Goal: Task Accomplishment & Management: Manage account settings

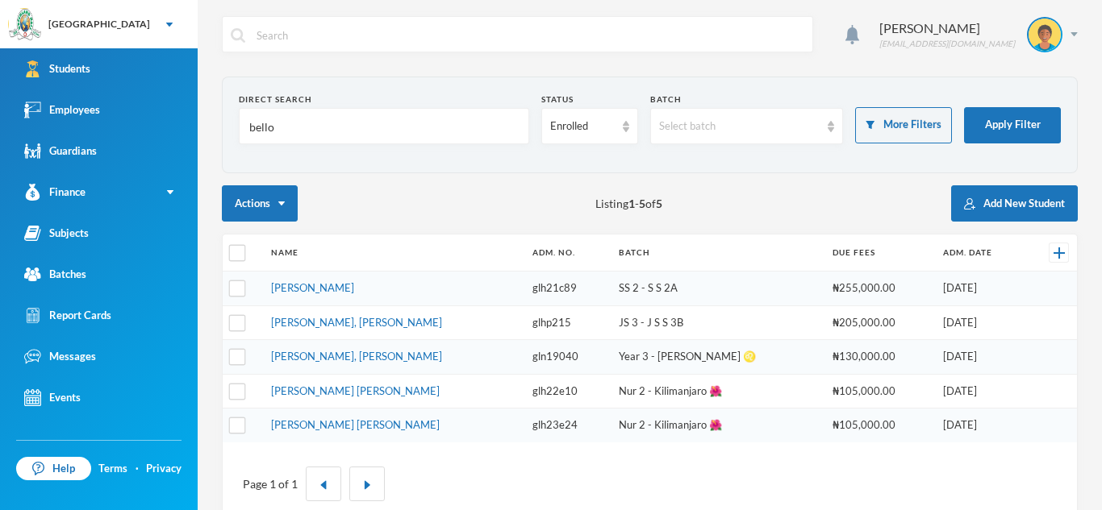
click at [274, 127] on input "bello" at bounding box center [384, 127] width 273 height 36
type input "b"
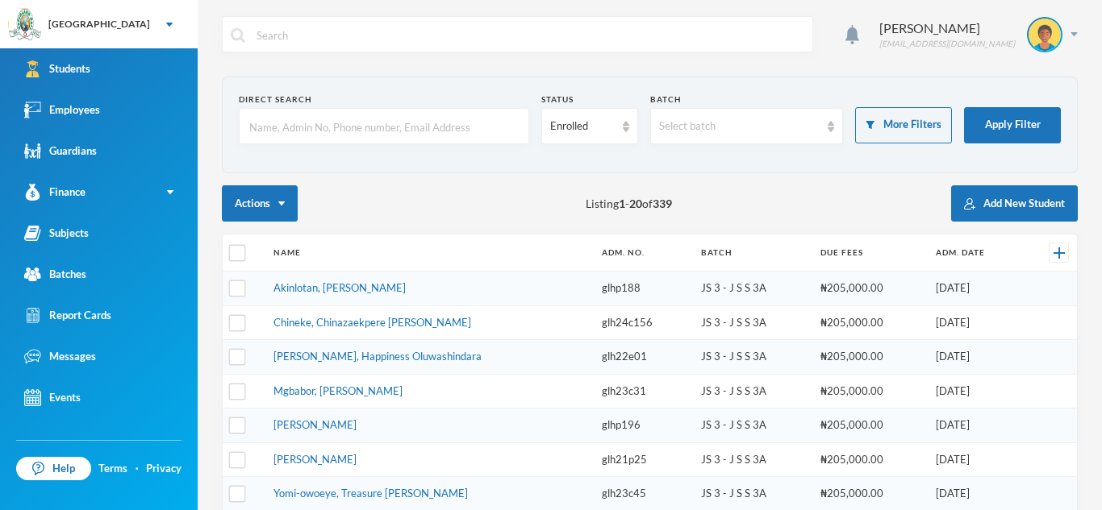
click at [323, 131] on input "text" at bounding box center [384, 127] width 273 height 36
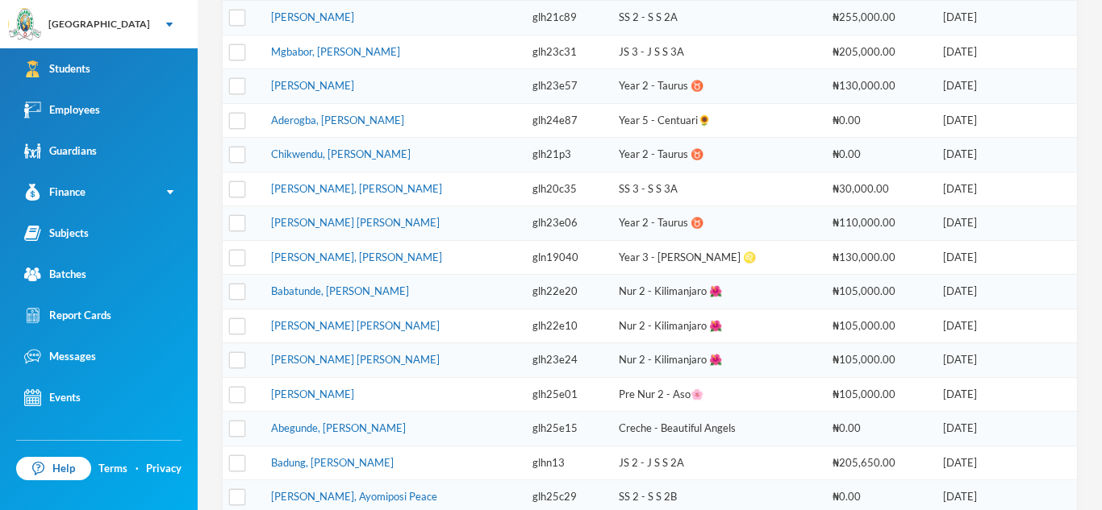
scroll to position [444, 0]
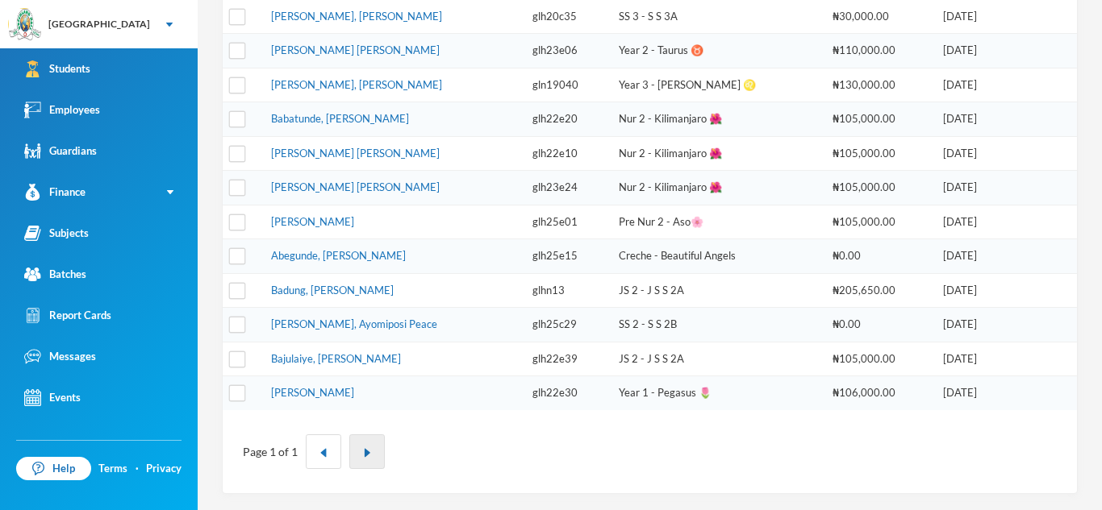
click at [364, 463] on button "button" at bounding box center [366, 452] width 35 height 35
click at [366, 451] on img "button" at bounding box center [367, 453] width 10 height 10
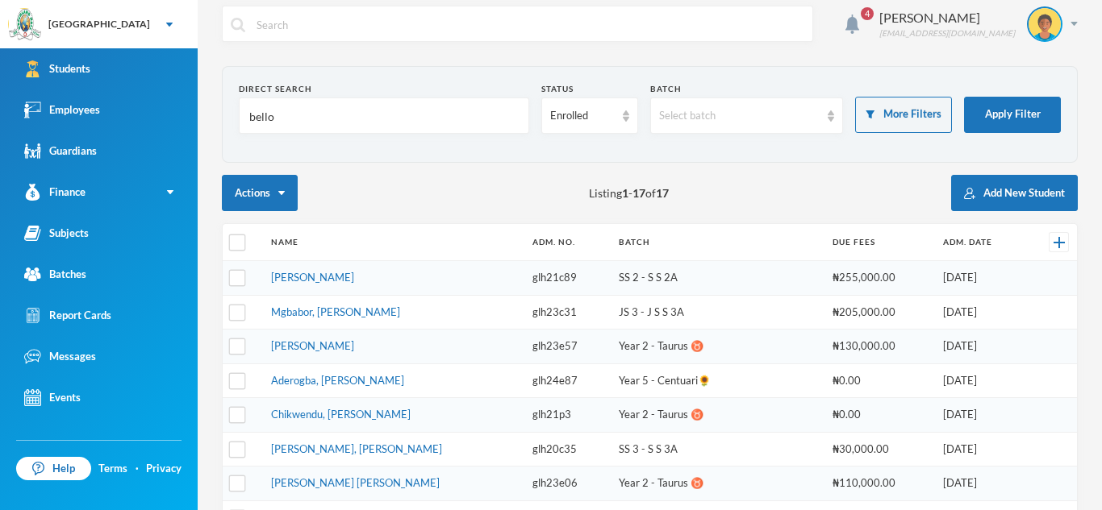
scroll to position [0, 0]
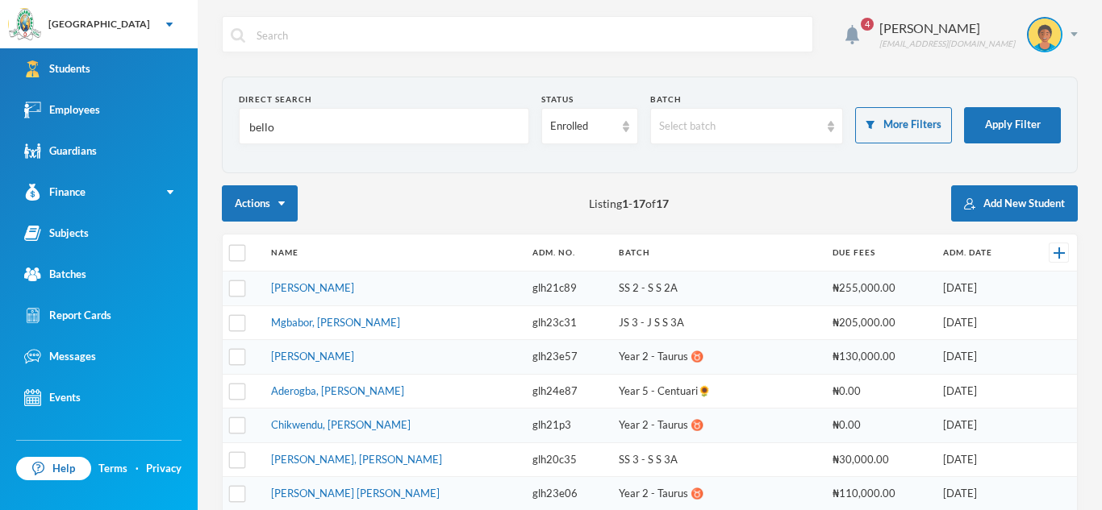
click at [291, 144] on input "bello" at bounding box center [384, 127] width 273 height 36
click at [278, 127] on input "bello" at bounding box center [384, 127] width 273 height 36
type input "b"
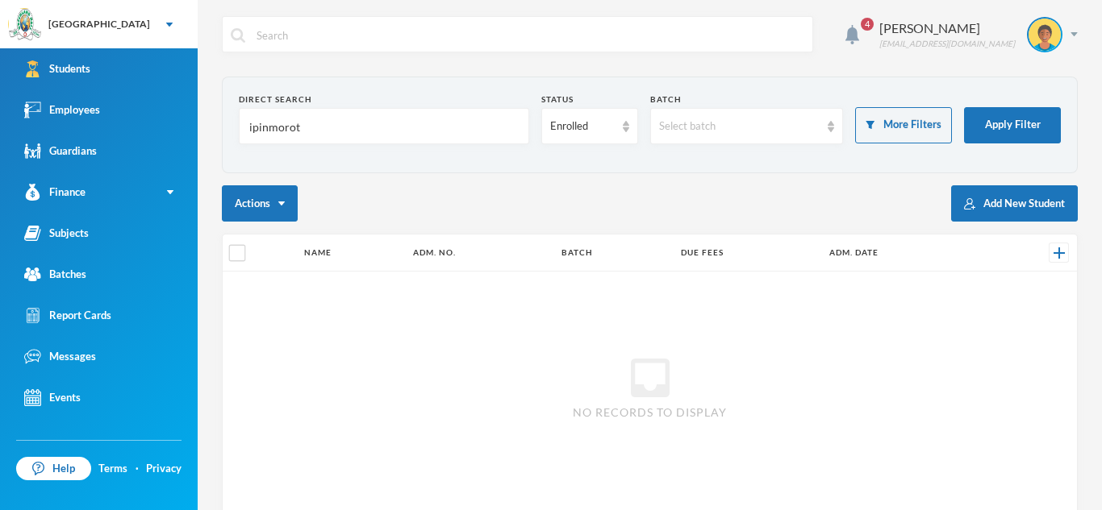
type input "ipinmoroti"
click at [419, 123] on input "ipinmoroti" at bounding box center [384, 127] width 273 height 36
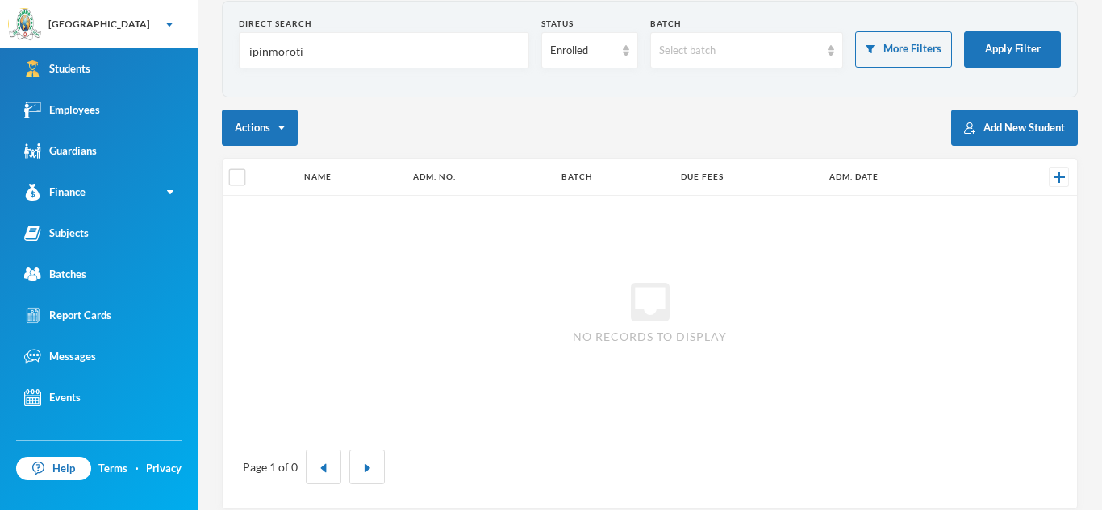
scroll to position [91, 0]
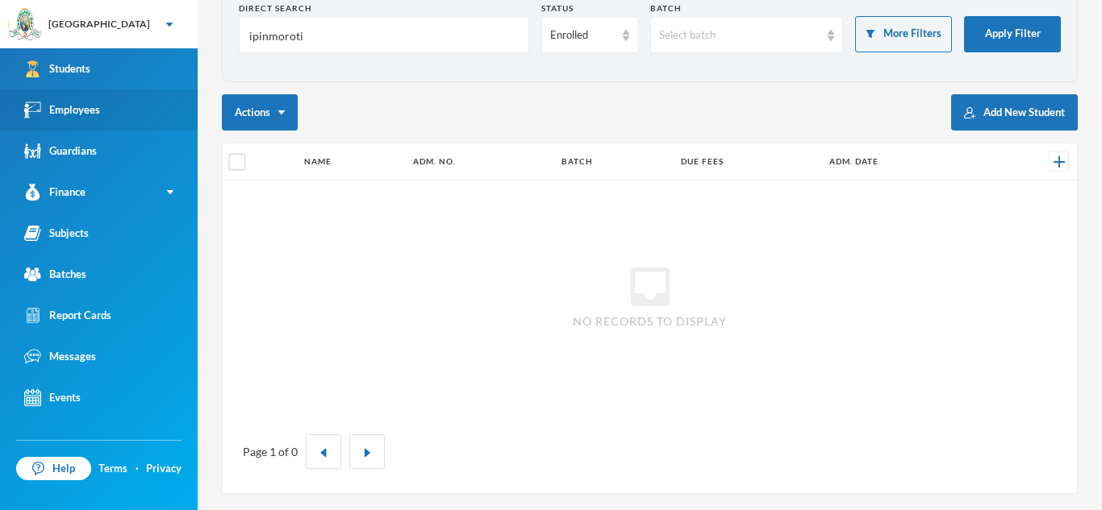
click at [160, 116] on link "Employees" at bounding box center [99, 110] width 198 height 41
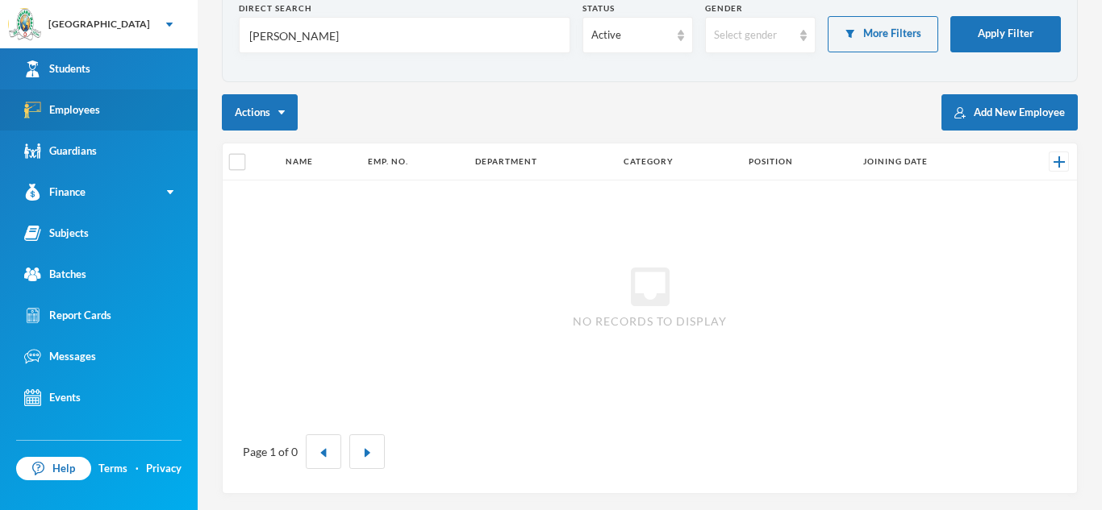
click at [160, 116] on link "Employees" at bounding box center [99, 110] width 198 height 41
click at [332, 40] on input "[PERSON_NAME]" at bounding box center [405, 36] width 314 height 36
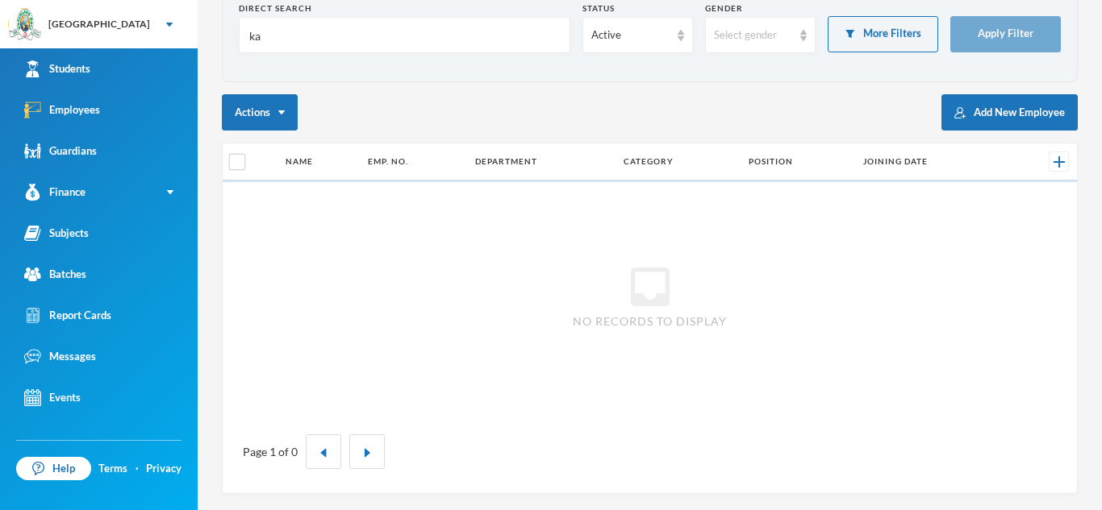
type input "k"
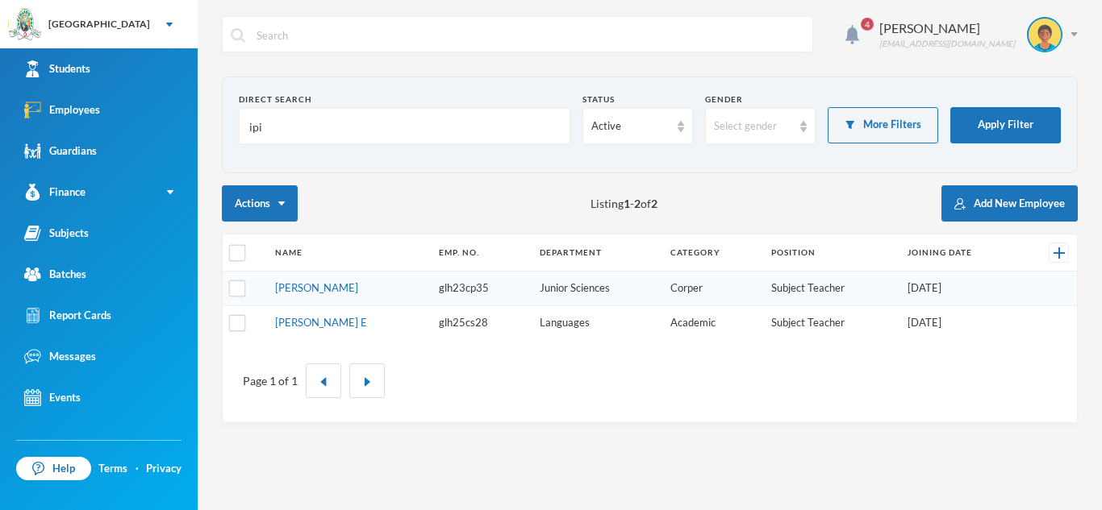
type input "ipi"
click at [428, 282] on td "[PERSON_NAME]" at bounding box center [349, 289] width 165 height 35
click at [431, 297] on td "[PERSON_NAME]" at bounding box center [349, 289] width 165 height 35
click at [459, 290] on td "glh23cp35" at bounding box center [481, 289] width 101 height 35
click at [275, 296] on td "[PERSON_NAME]" at bounding box center [349, 289] width 165 height 35
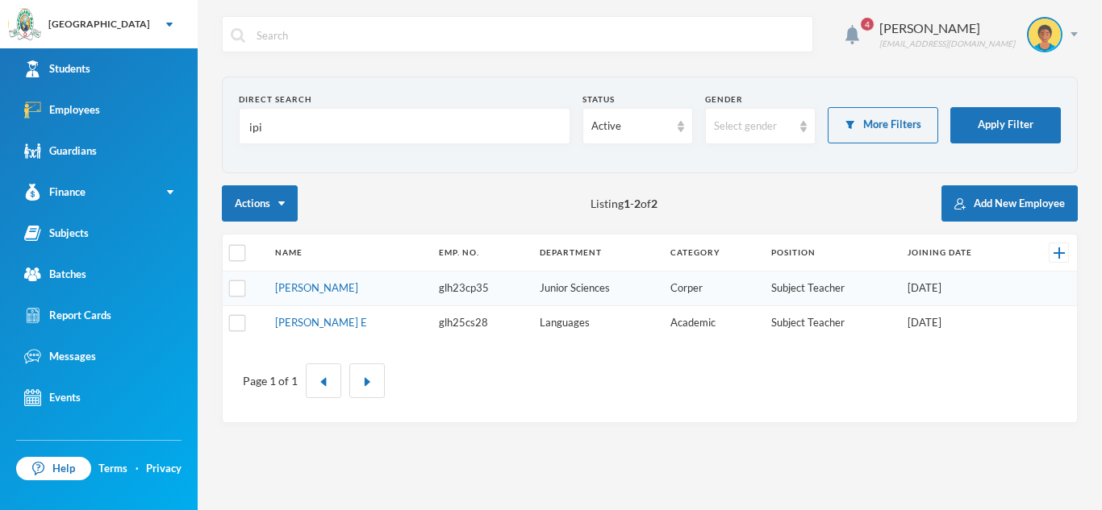
click at [275, 296] on td "[PERSON_NAME]" at bounding box center [349, 289] width 165 height 35
click at [257, 291] on td at bounding box center [245, 289] width 44 height 35
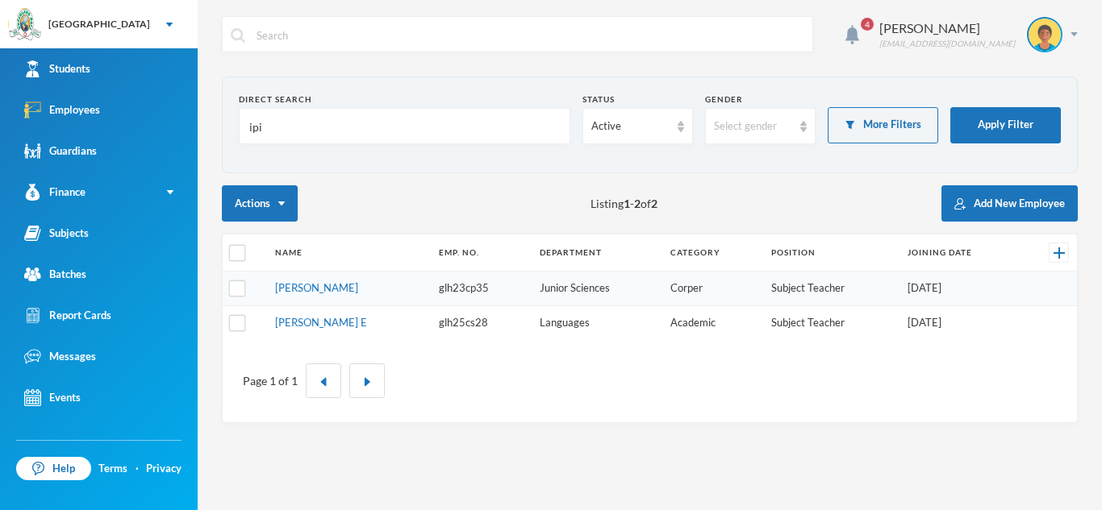
click at [579, 279] on td "Junior Sciences" at bounding box center [596, 289] width 131 height 35
click at [235, 284] on input "checkbox" at bounding box center [237, 289] width 17 height 17
click at [231, 281] on input "checkbox" at bounding box center [237, 289] width 17 height 17
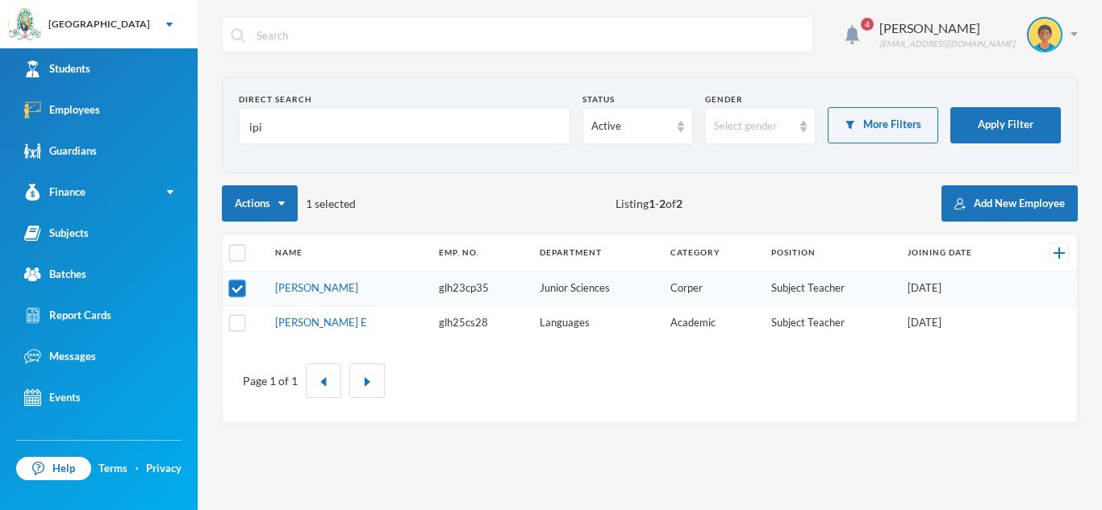
click at [235, 293] on input "checkbox" at bounding box center [237, 289] width 17 height 17
checkbox input "false"
click at [331, 286] on link "[PERSON_NAME]" at bounding box center [316, 287] width 83 height 13
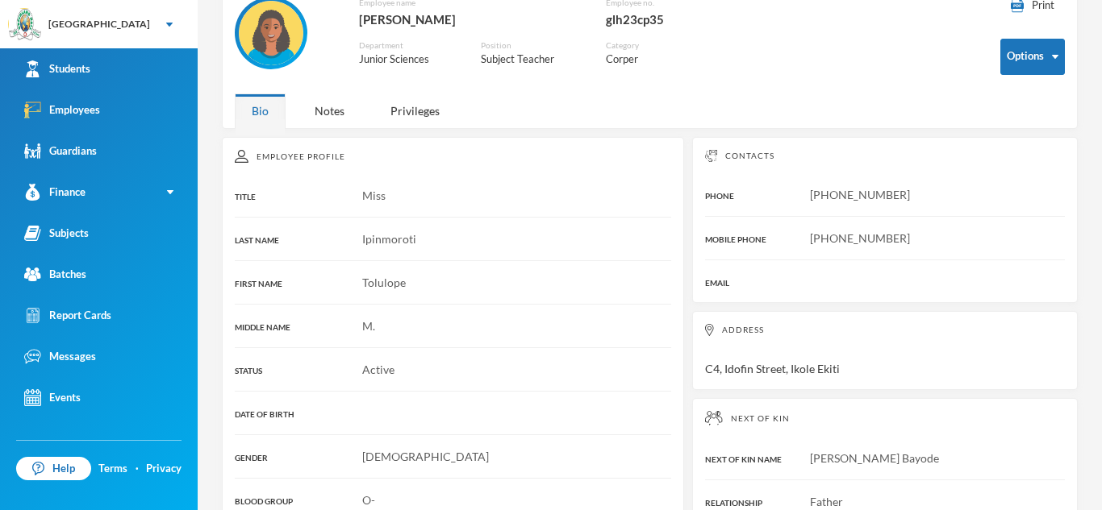
scroll to position [145, 0]
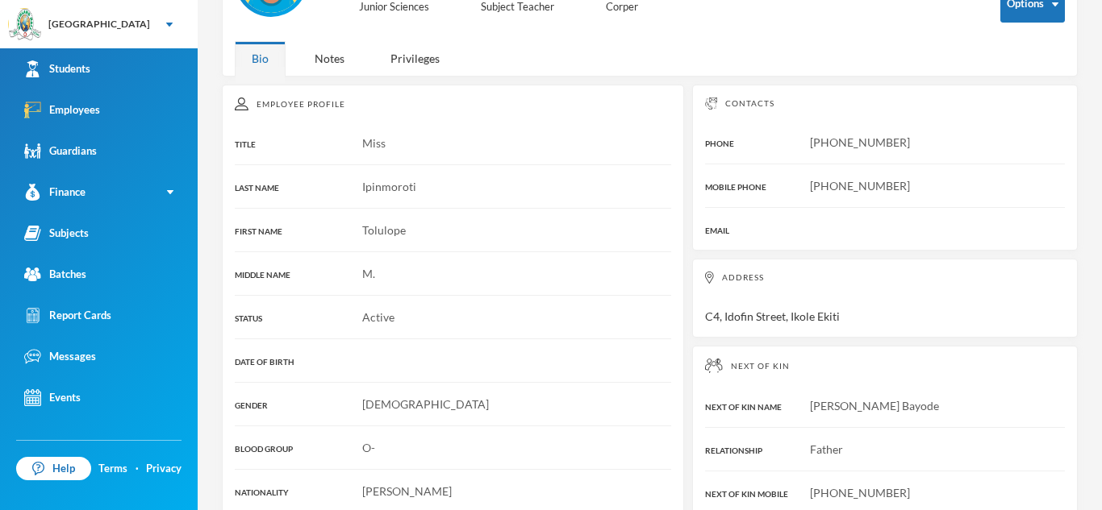
click at [356, 360] on div "DATE OF BIRTH" at bounding box center [298, 360] width 127 height 17
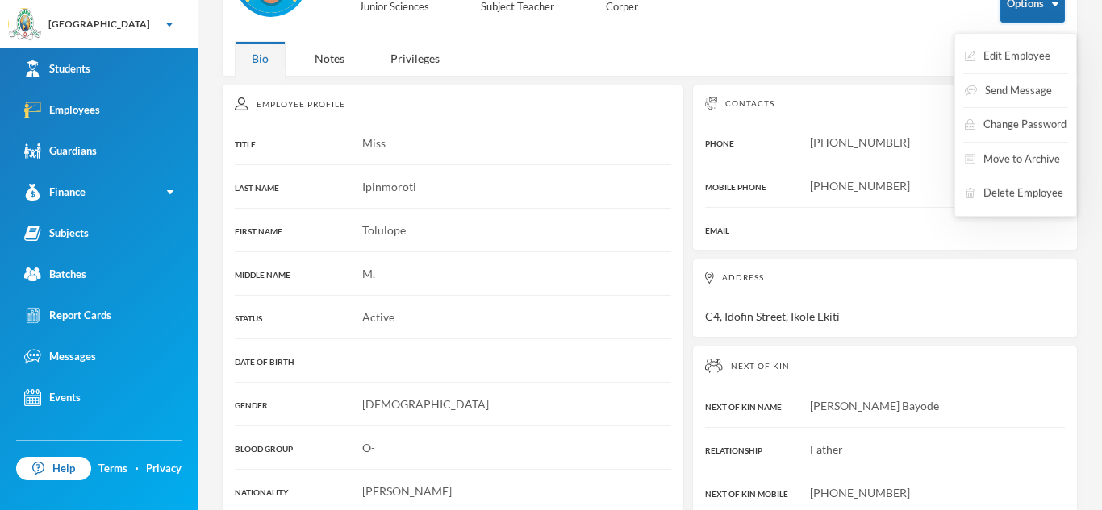
click at [1019, 16] on button "Options" at bounding box center [1032, 4] width 65 height 36
click at [1026, 44] on button "Edit Employee" at bounding box center [1007, 56] width 89 height 29
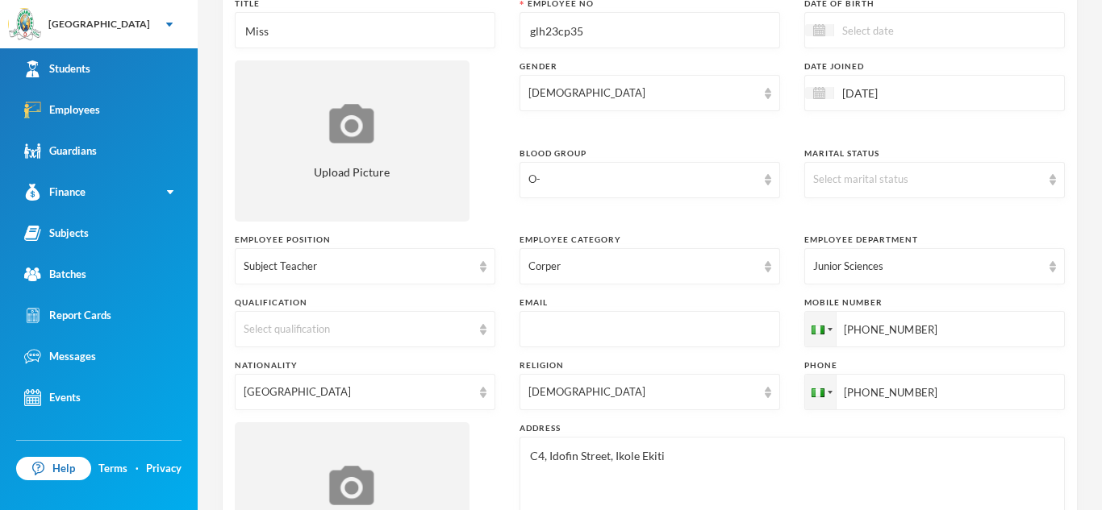
scroll to position [203, 0]
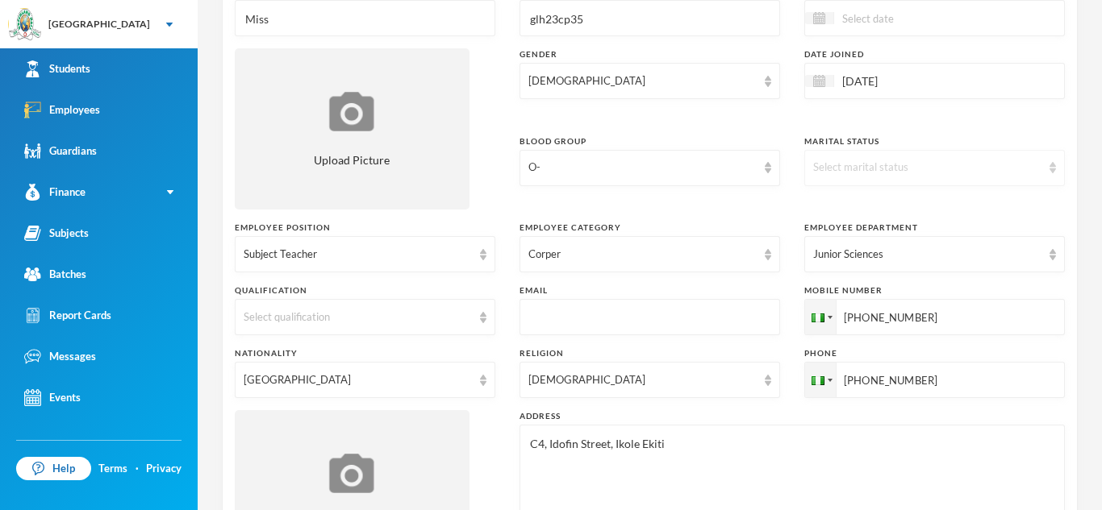
click at [1055, 164] on img at bounding box center [1052, 167] width 6 height 11
click at [836, 207] on span "Single" at bounding box center [829, 205] width 30 height 14
click at [482, 312] on img at bounding box center [483, 317] width 6 height 11
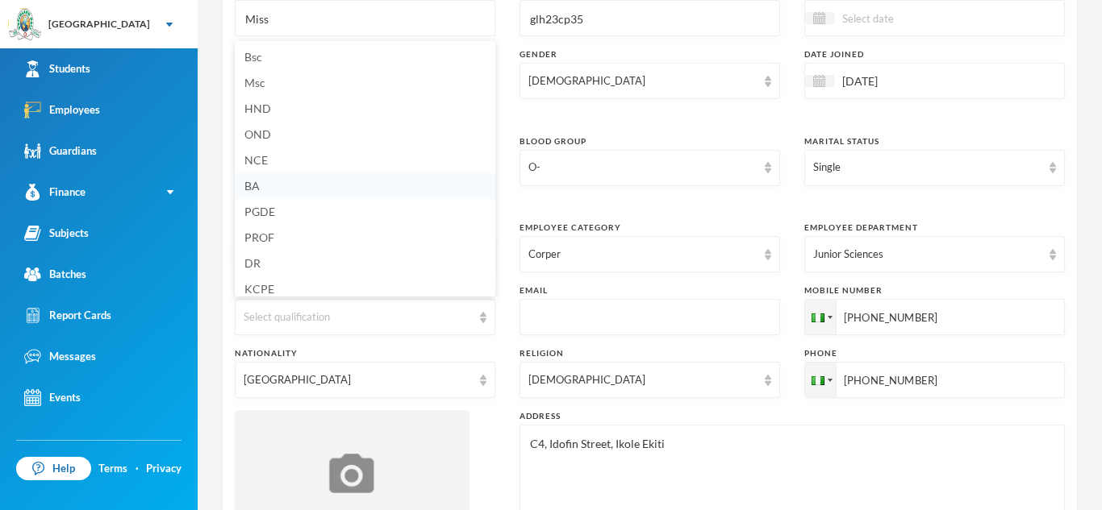
click at [270, 190] on li "BA" at bounding box center [365, 186] width 260 height 26
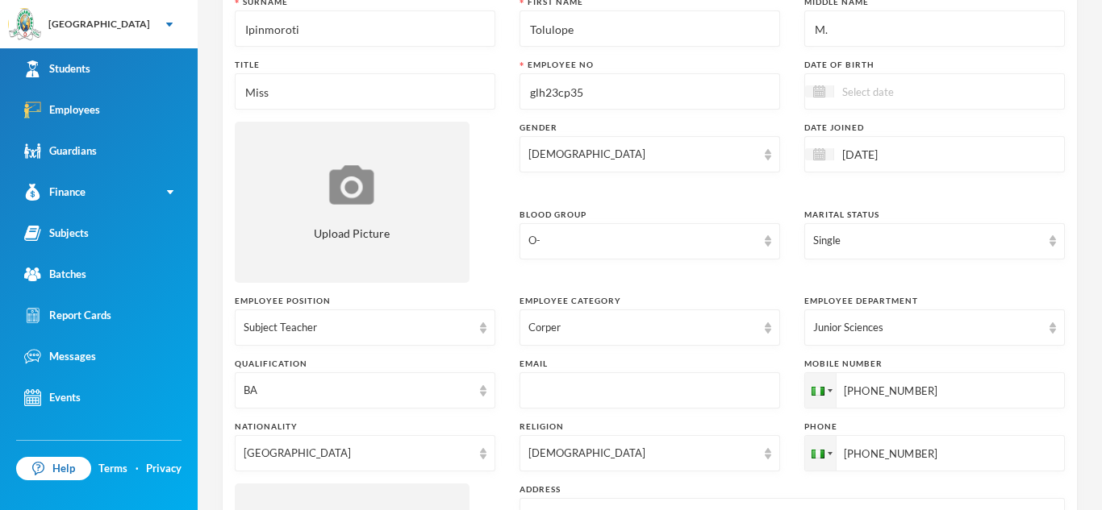
scroll to position [131, 0]
click at [845, 90] on input at bounding box center [901, 90] width 135 height 19
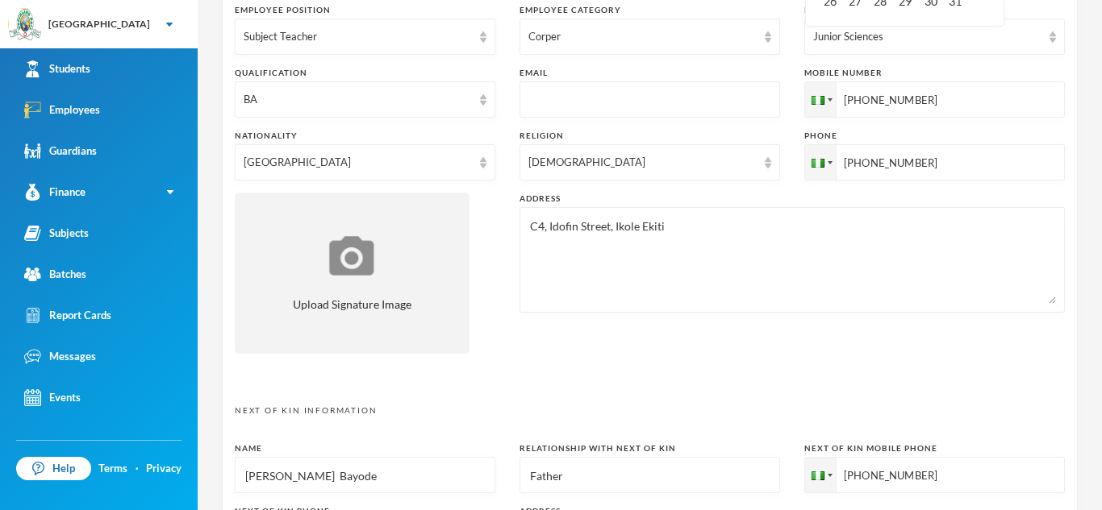
scroll to position [423, 0]
type input "31/10/0002001"
click at [666, 227] on textarea "C4, Idofin Street, Ikole Ekiti" at bounding box center [791, 259] width 527 height 88
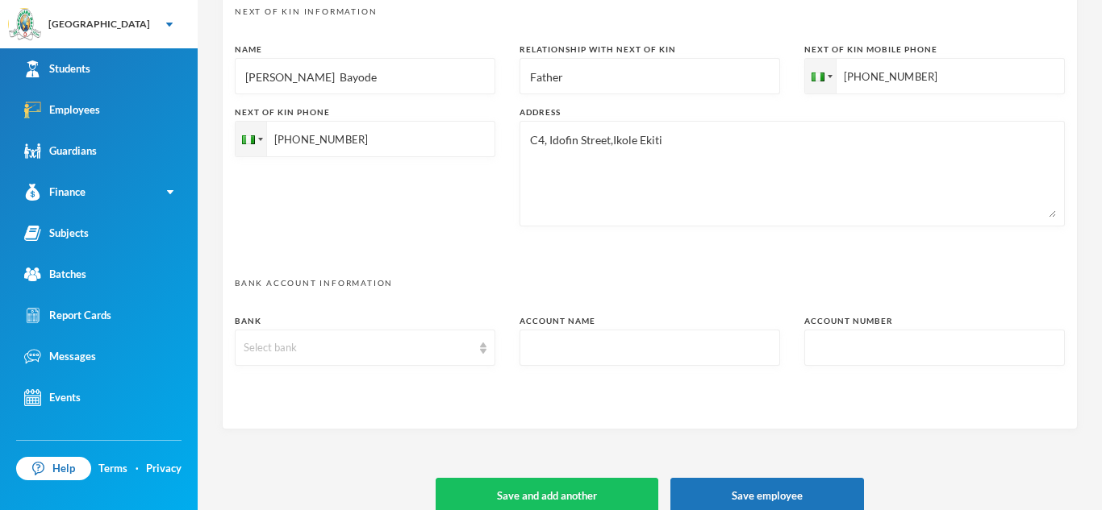
scroll to position [840, 0]
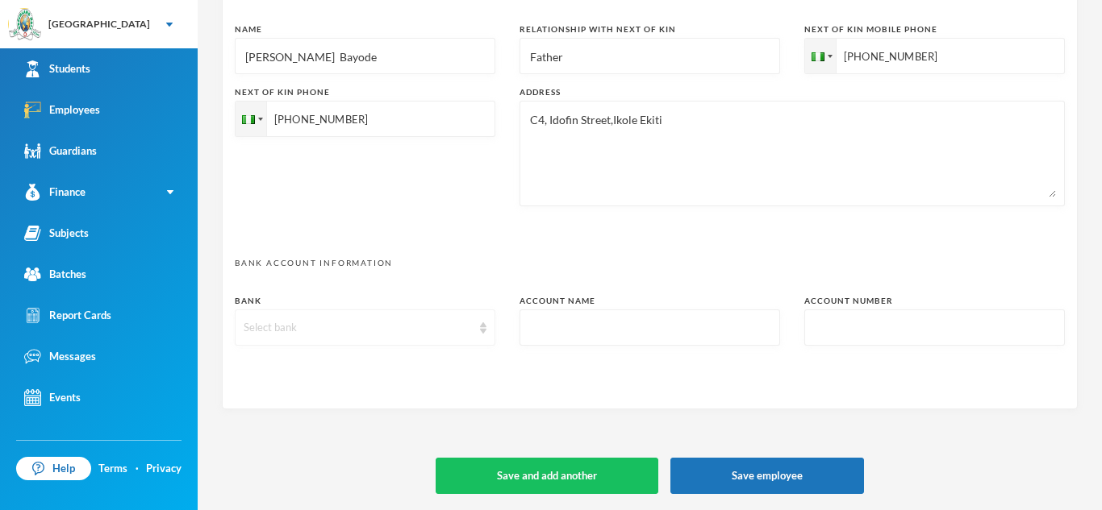
type textarea "C4, Idofin Street, Ikole Ekiti [EMAIL_ADDRESS][DOMAIN_NAME]"
click at [481, 335] on div "Select bank" at bounding box center [365, 328] width 260 height 36
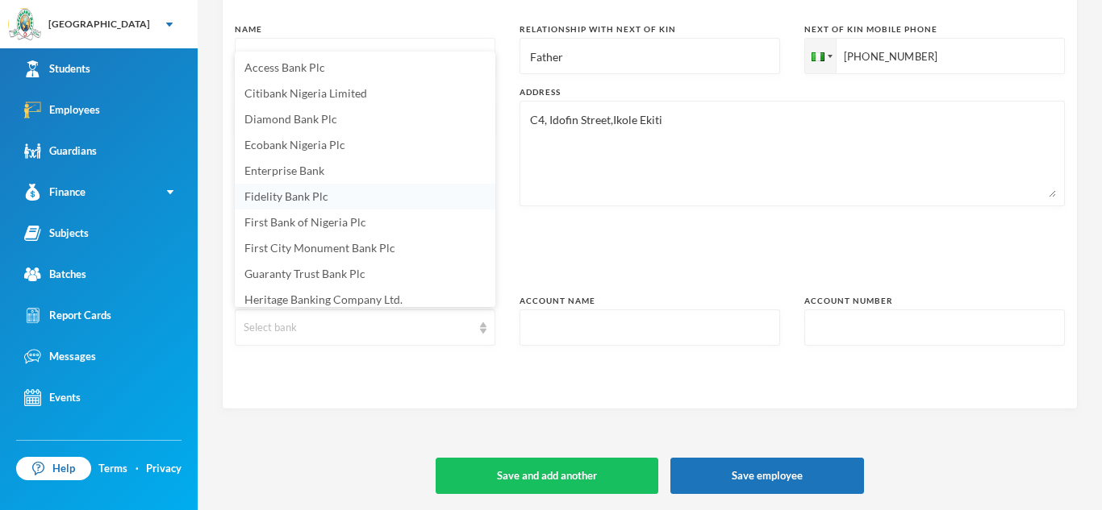
scroll to position [6, 0]
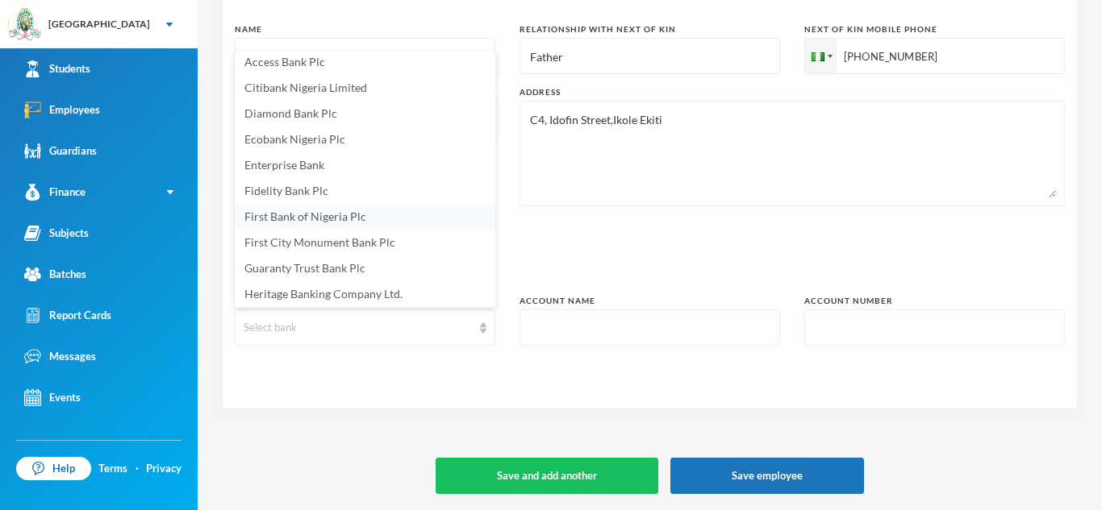
click at [297, 219] on span "First Bank of Nigeria Plc" at bounding box center [305, 217] width 122 height 14
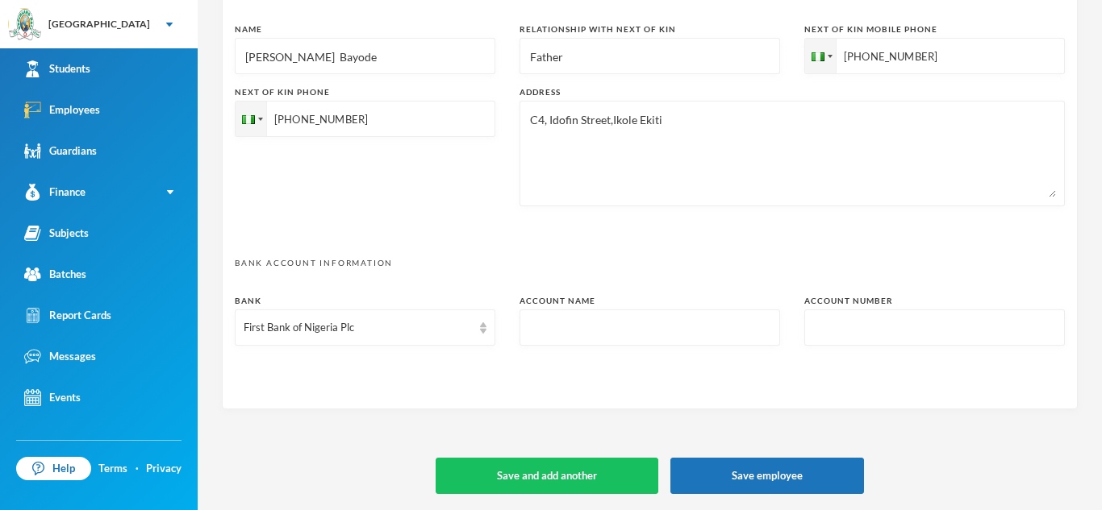
click at [539, 317] on input "text" at bounding box center [649, 328] width 243 height 36
type input "[PERSON_NAME] [PERSON_NAME]"
click at [810, 329] on div at bounding box center [934, 328] width 260 height 36
click at [814, 325] on input "text" at bounding box center [934, 328] width 243 height 36
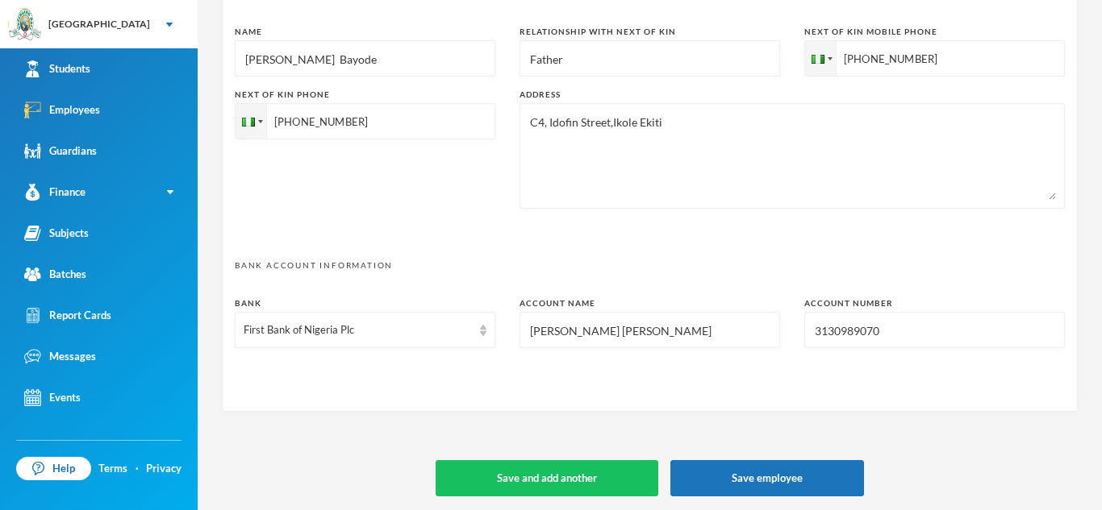
scroll to position [840, 0]
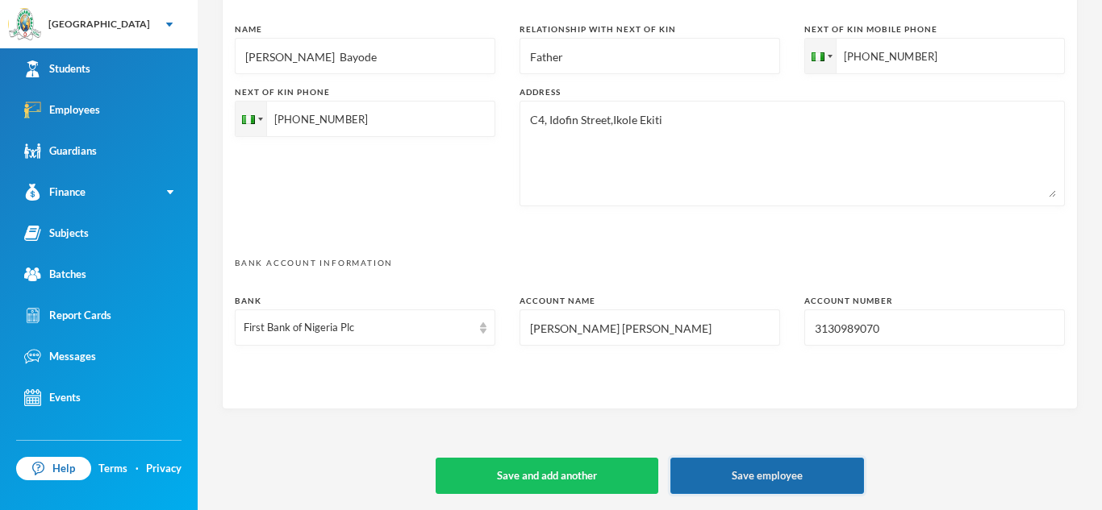
type input "3130989070"
click at [738, 485] on button "Save employee" at bounding box center [767, 476] width 194 height 36
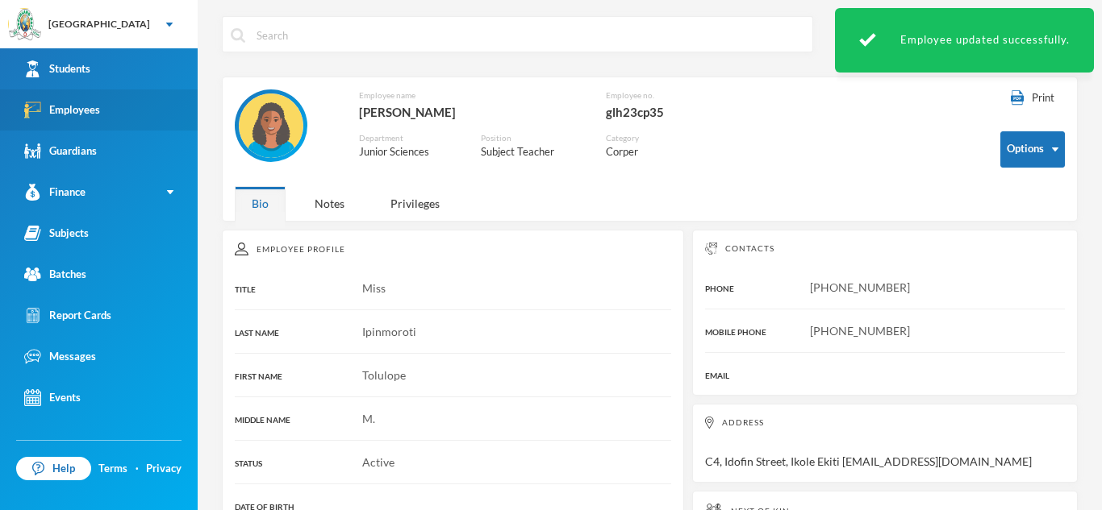
click at [162, 99] on link "Employees" at bounding box center [99, 110] width 198 height 41
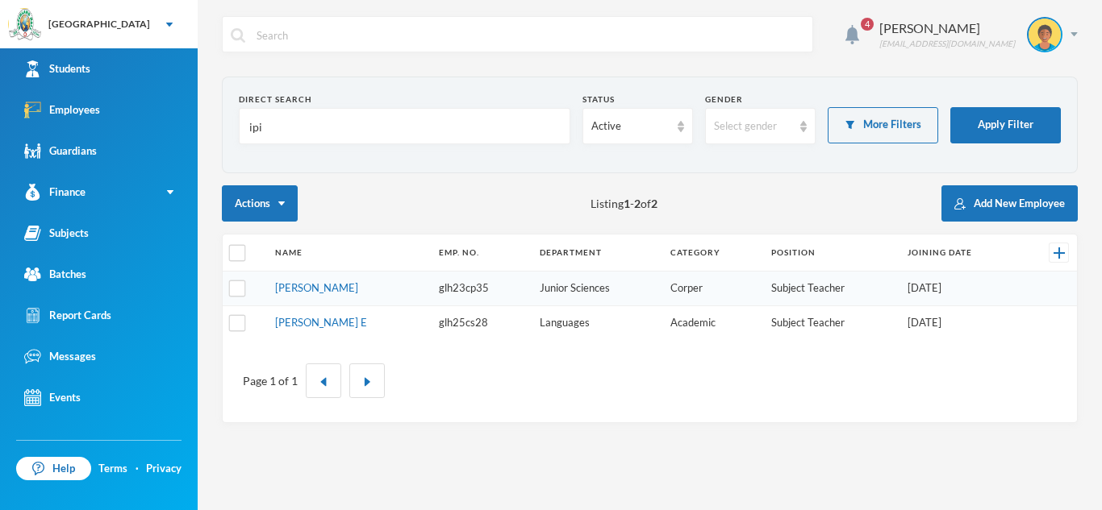
click at [277, 124] on input "ipi" at bounding box center [405, 127] width 314 height 36
type input "i"
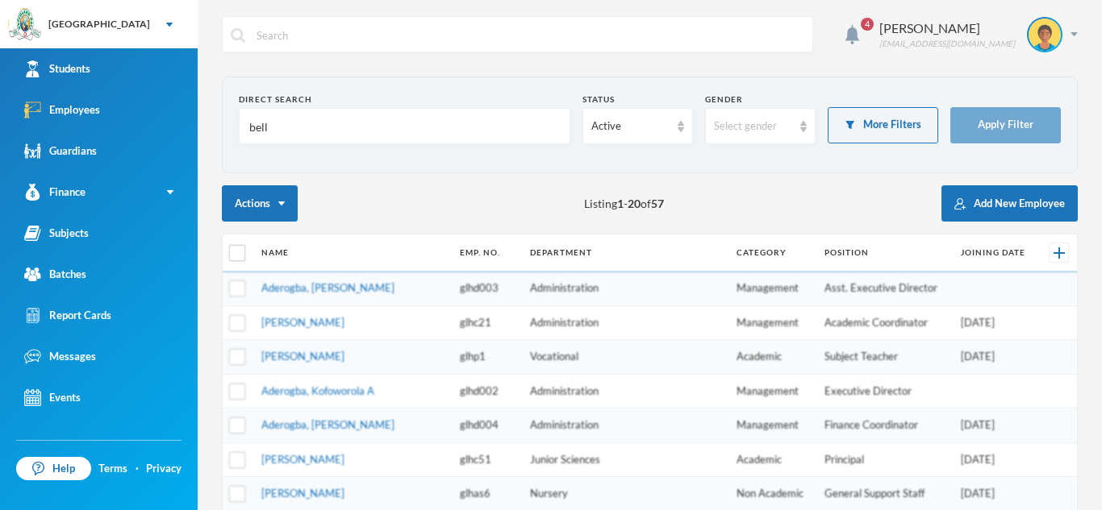
type input "bello"
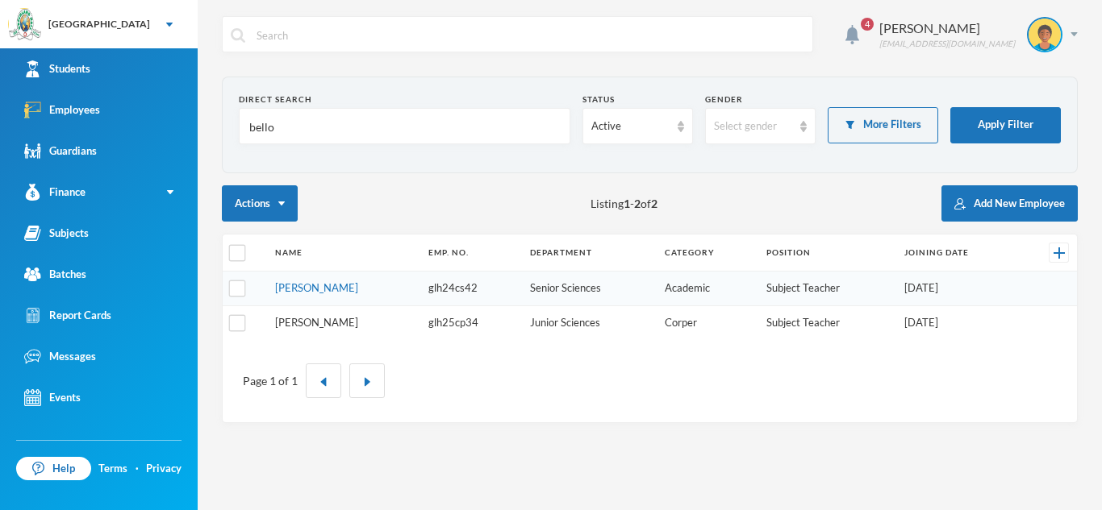
click at [311, 322] on link "[PERSON_NAME]" at bounding box center [316, 322] width 83 height 13
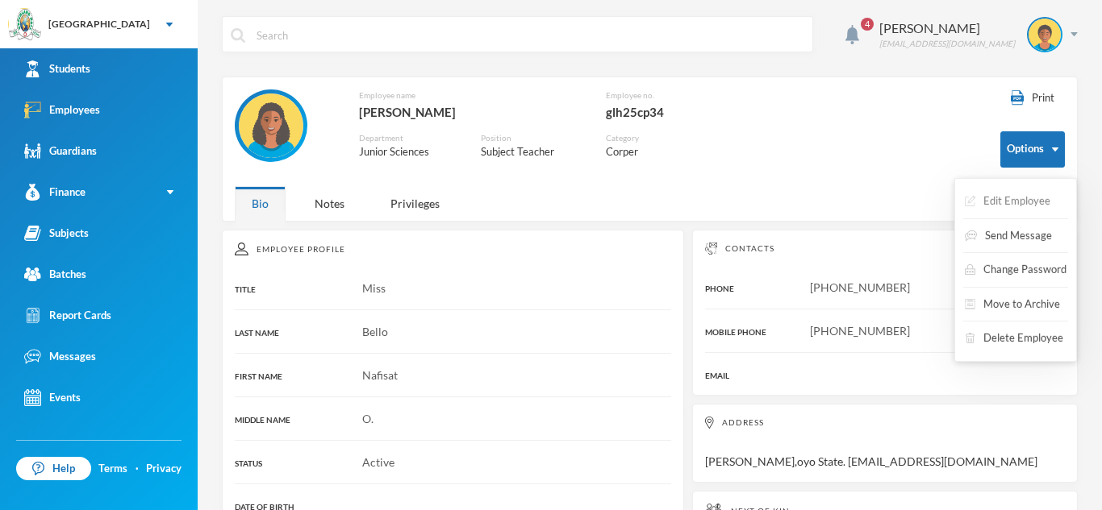
click at [1024, 196] on button "Edit Employee" at bounding box center [1007, 201] width 89 height 29
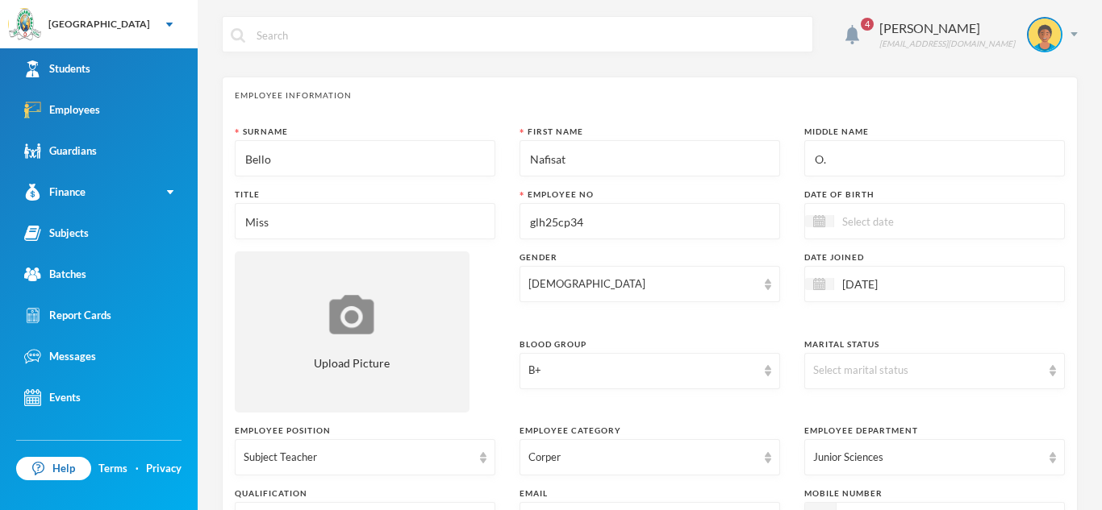
click at [848, 220] on input at bounding box center [901, 221] width 135 height 19
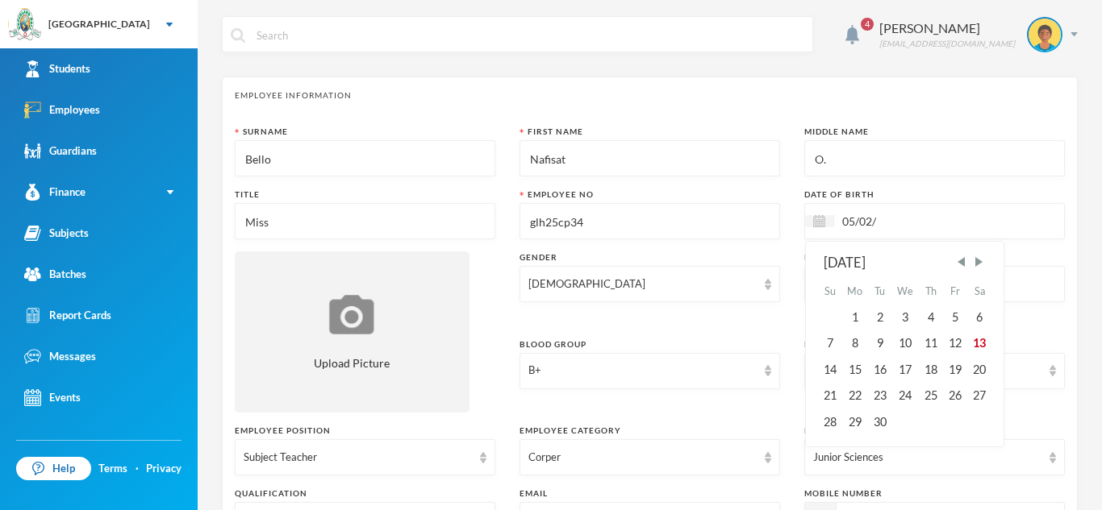
type input "05/02/0002"
type textarea "[PERSON_NAME],Oyo state. [EMAIL_ADDRESS][DOMAIN_NAME]"
type input "05/02/00022"
type textarea "[PERSON_NAME],Oyo state. [EMAIL_ADDRESS][DOMAIN_NAME]"
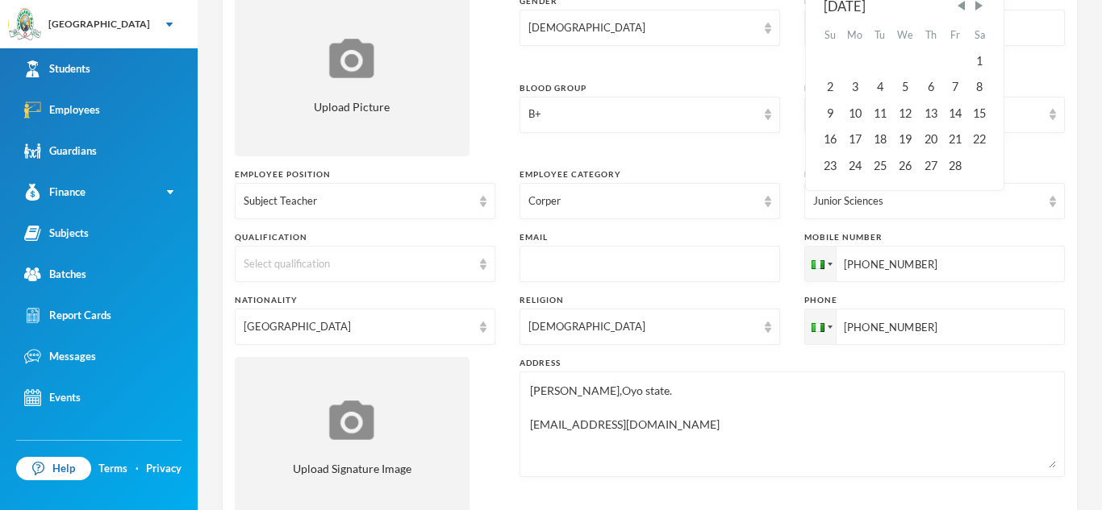
scroll to position [182, 0]
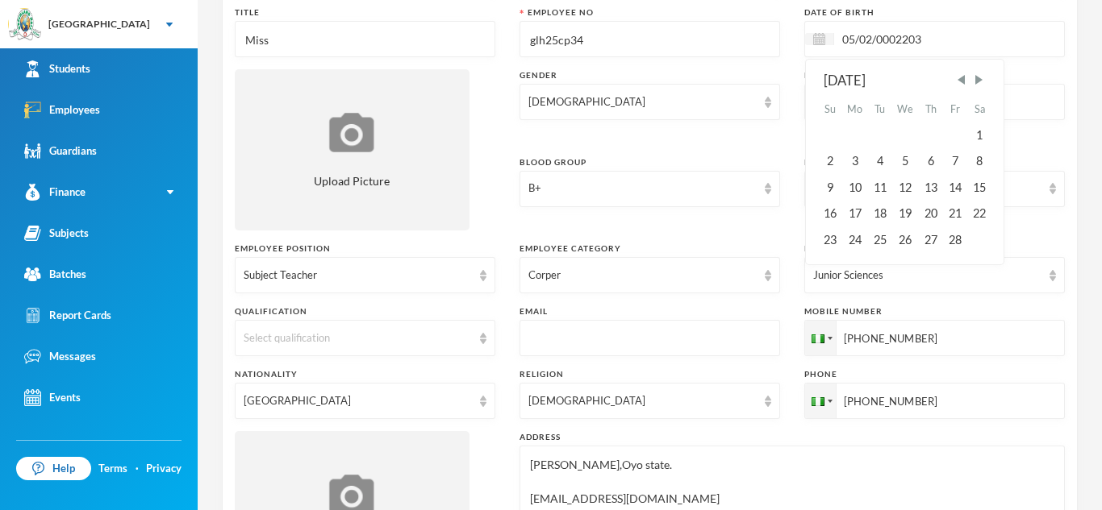
type input "05/02/0002203"
click at [778, 122] on div "Gender [DEMOGRAPHIC_DATA]" at bounding box center [649, 106] width 260 height 75
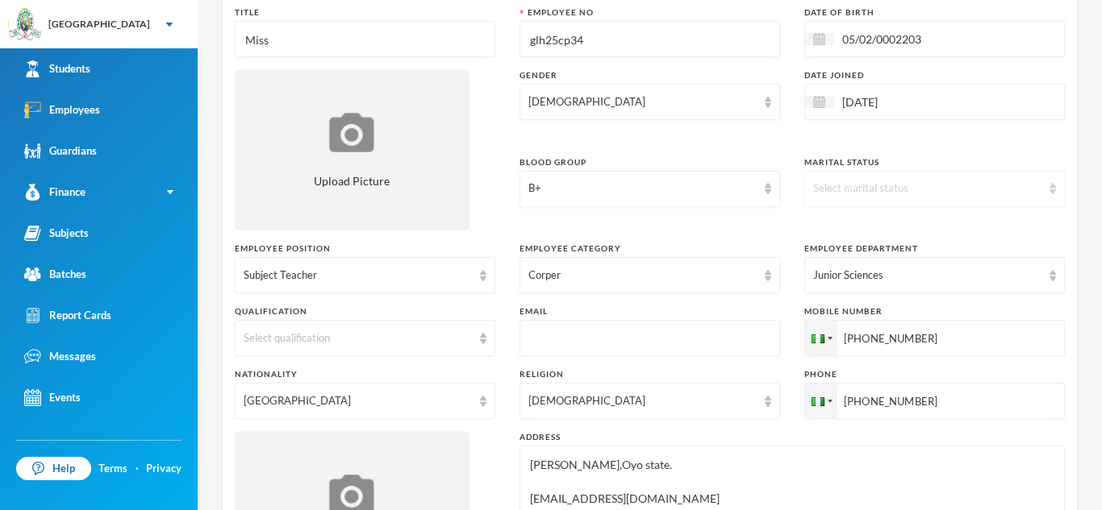
click at [1057, 189] on div "Select marital status" at bounding box center [934, 189] width 260 height 36
click at [839, 227] on span "Single" at bounding box center [829, 226] width 30 height 14
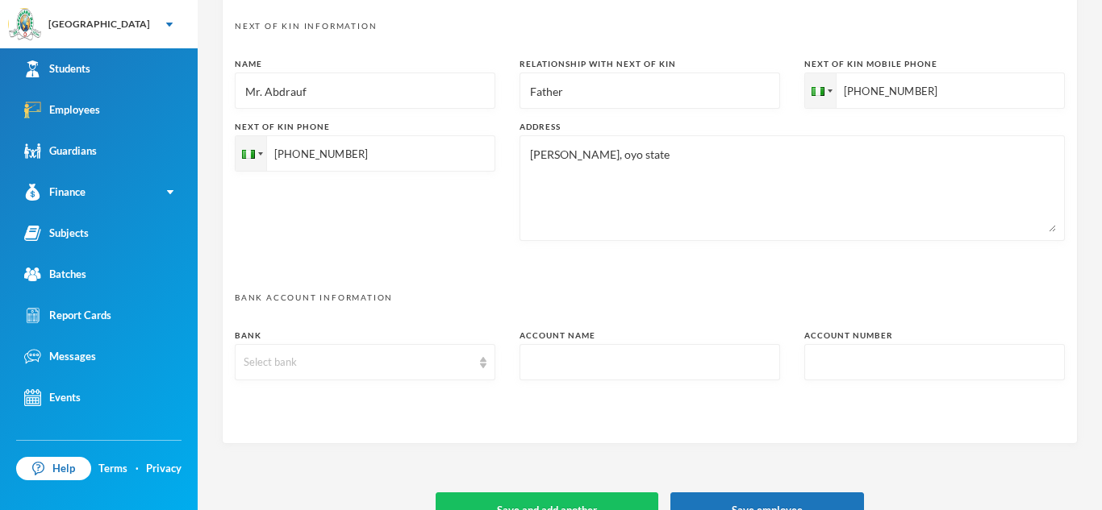
scroll to position [840, 0]
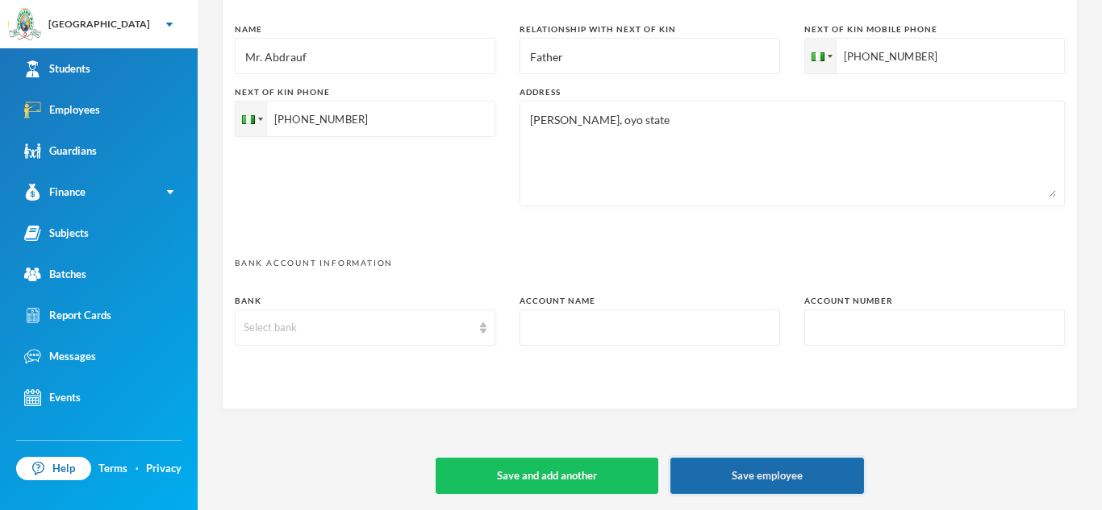
click at [762, 469] on button "Save employee" at bounding box center [767, 476] width 194 height 36
type textarea "[PERSON_NAME],Oyo state. [EMAIL_ADDRESS][DOMAIN_NAME]"
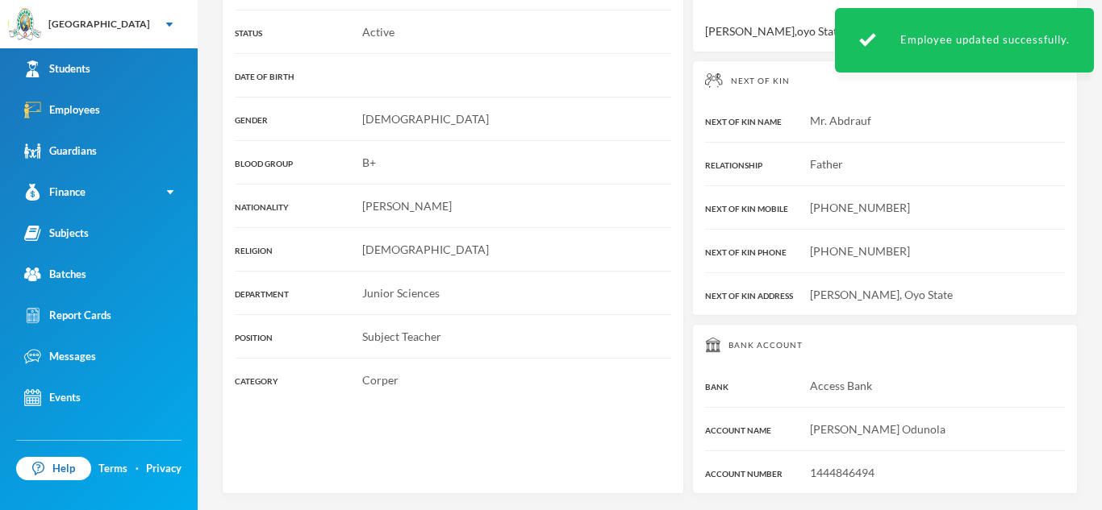
scroll to position [374, 0]
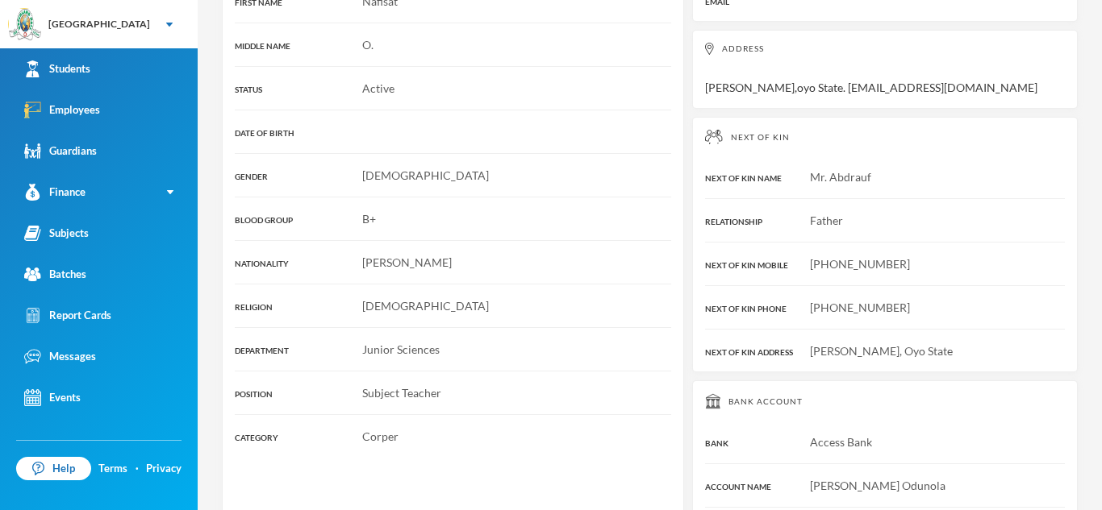
click at [706, 207] on div "Next of Kin NEXT OF KIN NAME Mr. [PERSON_NAME] RELATIONSHIP Father NEXT OF KIN …" at bounding box center [884, 245] width 385 height 256
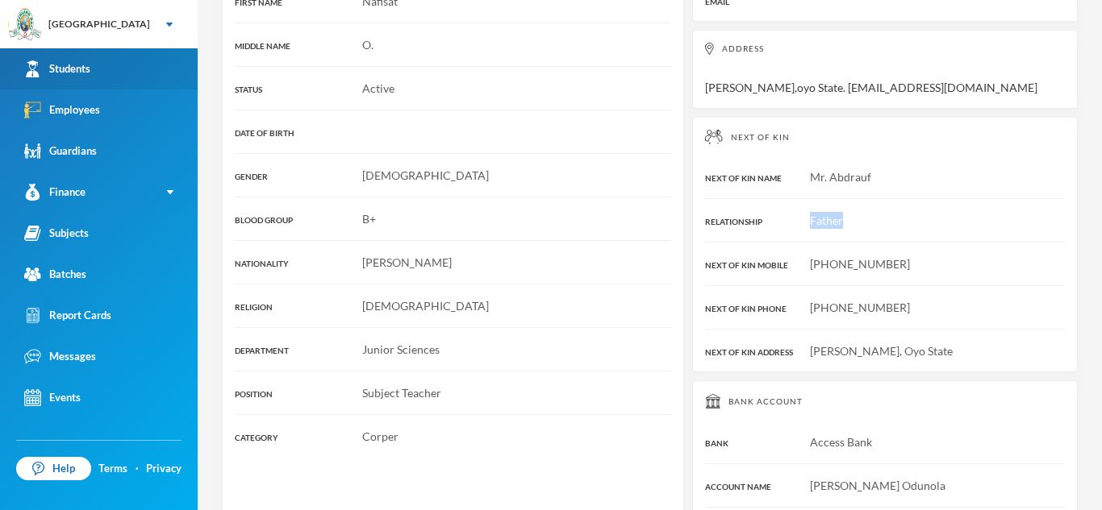
click at [102, 73] on link "Students" at bounding box center [99, 68] width 198 height 41
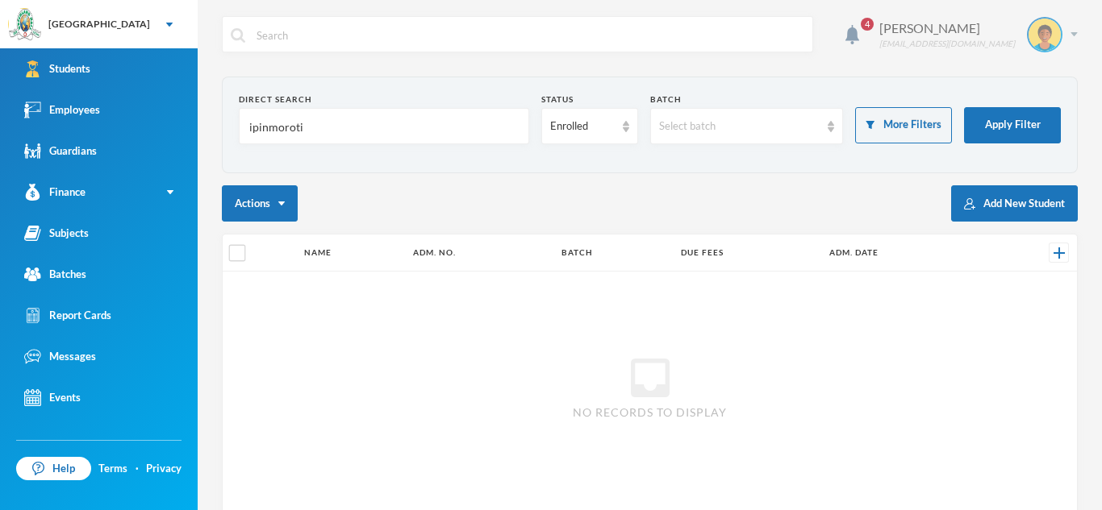
click at [1073, 30] on div "Omisakin Oluwaseun [EMAIL_ADDRESS][DOMAIN_NAME]" at bounding box center [972, 34] width 210 height 35
